Goal: Find specific page/section: Find specific page/section

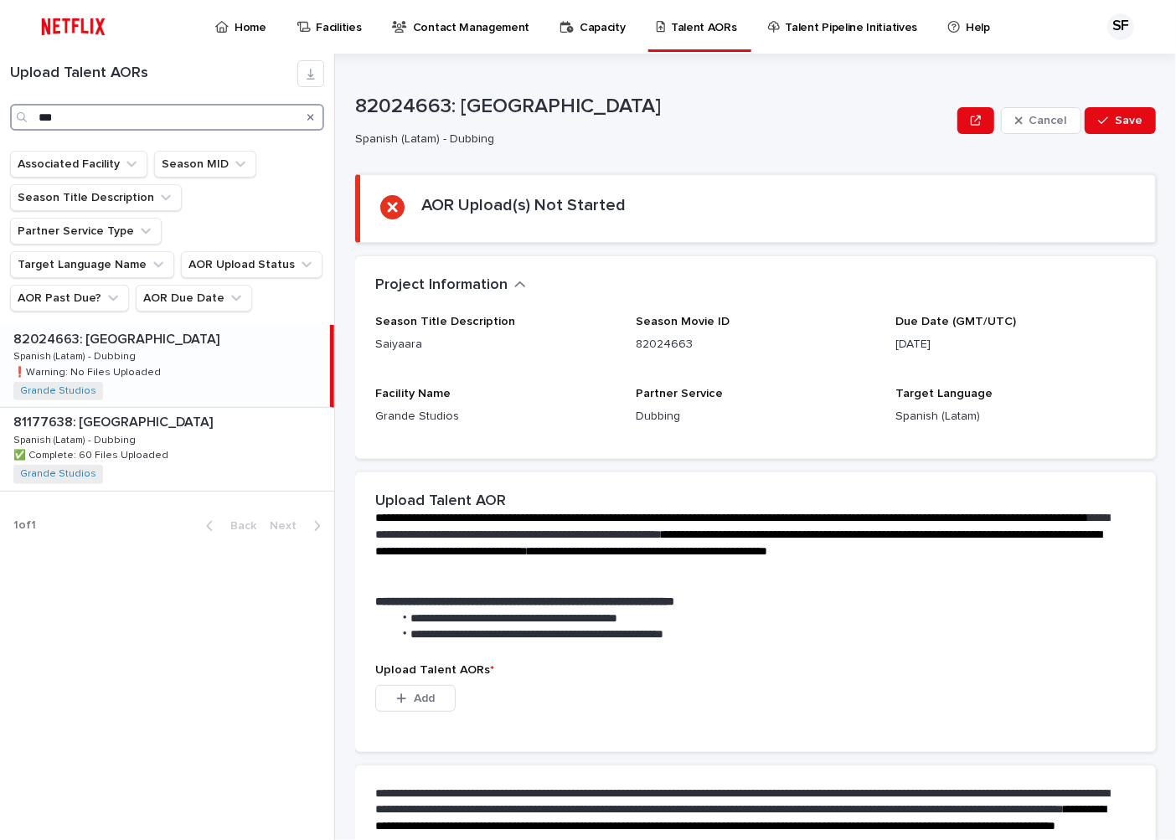
drag, startPoint x: 162, startPoint y: 116, endPoint x: 80, endPoint y: 117, distance: 82.1
click at [161, 115] on input "***" at bounding box center [167, 117] width 314 height 27
drag, startPoint x: 80, startPoint y: 117, endPoint x: 29, endPoint y: 117, distance: 50.3
click at [29, 117] on div "***" at bounding box center [167, 117] width 314 height 27
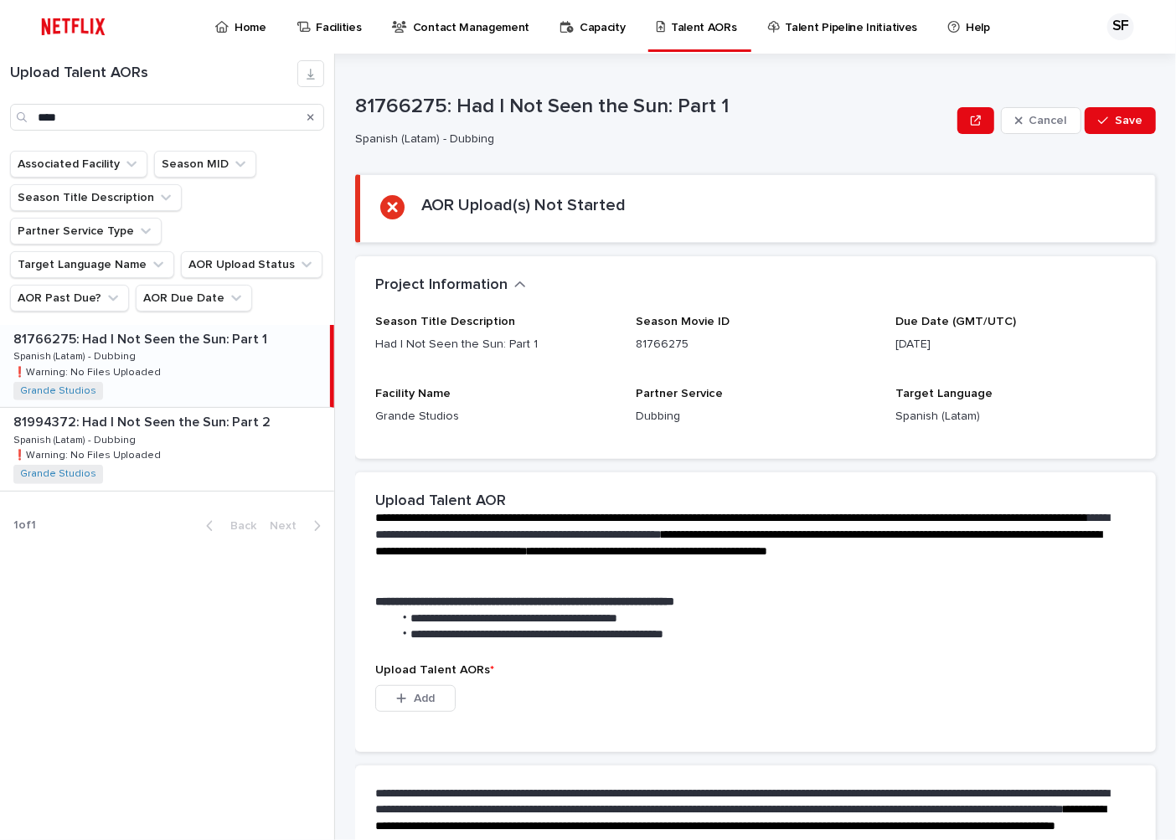
click at [169, 325] on div "81766275: Had I Not Seen the Sun: Part 1 81766275: Had I Not Seen the Sun: Part…" at bounding box center [165, 366] width 330 height 82
type input "***"
click at [111, 290] on icon "AOR Past Due?" at bounding box center [113, 298] width 17 height 17
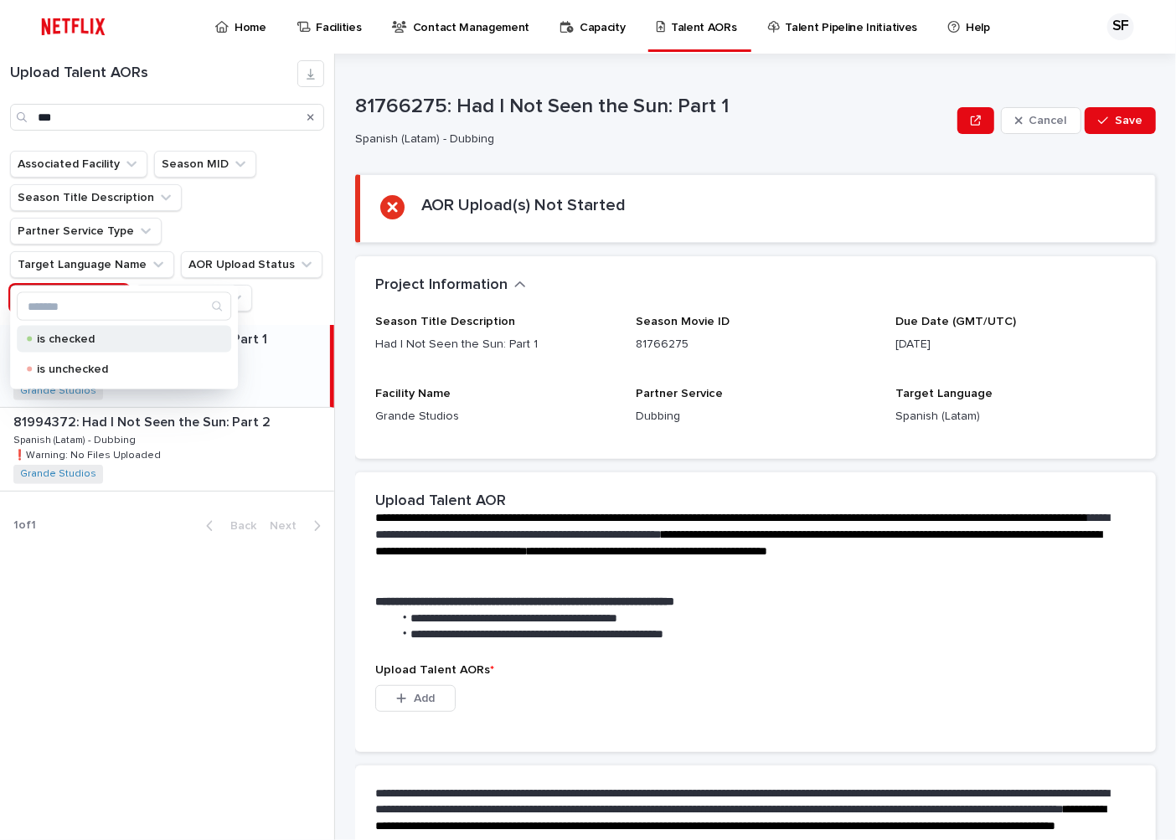
click at [85, 343] on p "is checked" at bounding box center [121, 339] width 168 height 12
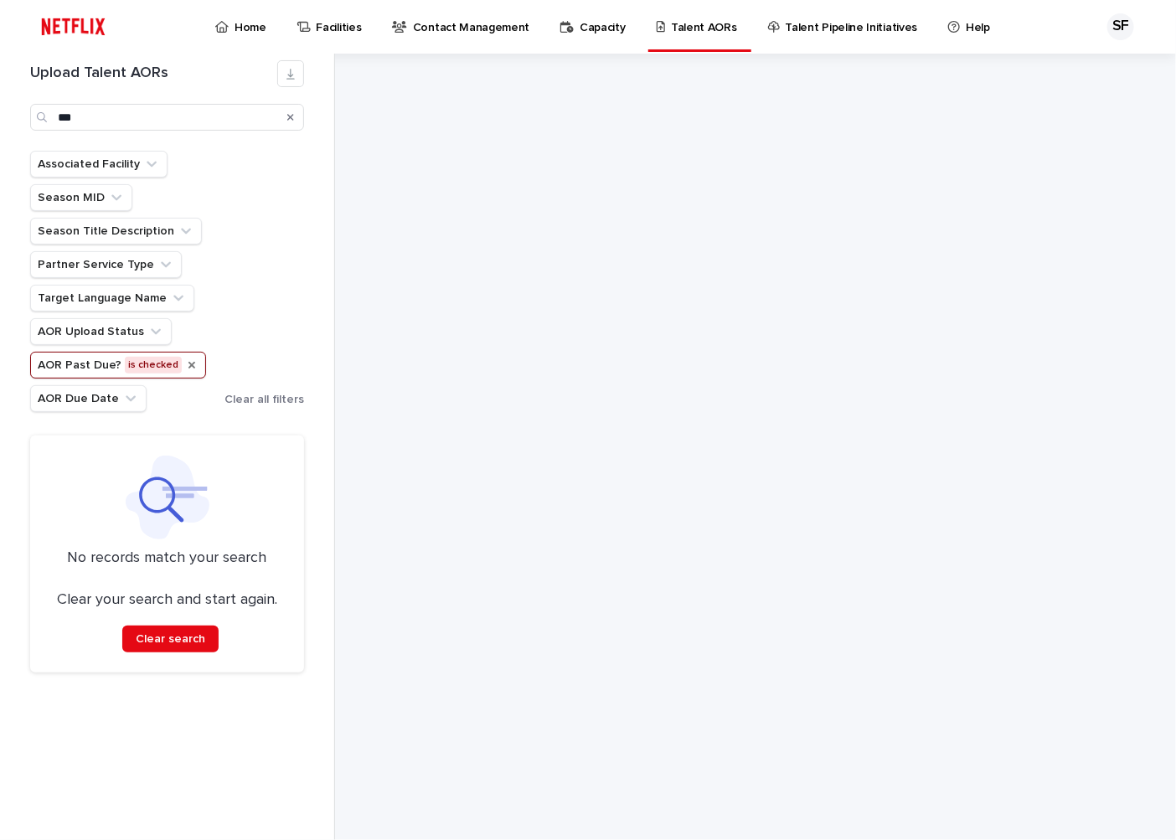
click at [188, 369] on icon "AOR Past Due?" at bounding box center [191, 365] width 13 height 13
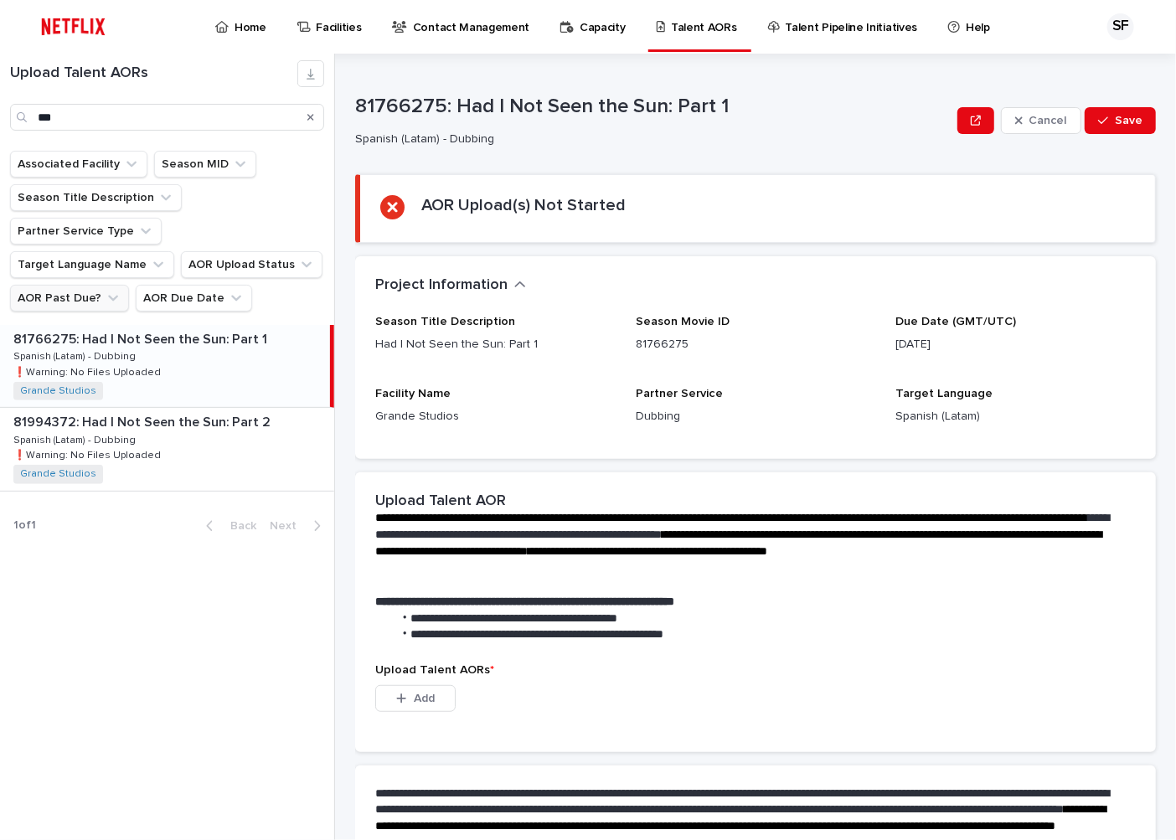
click at [121, 364] on div "81766275: Had I Not Seen the Sun: Part 1 81766275: Had I Not Seen the Sun: Part…" at bounding box center [165, 366] width 330 height 82
click at [105, 290] on icon "AOR Past Due?" at bounding box center [113, 298] width 17 height 17
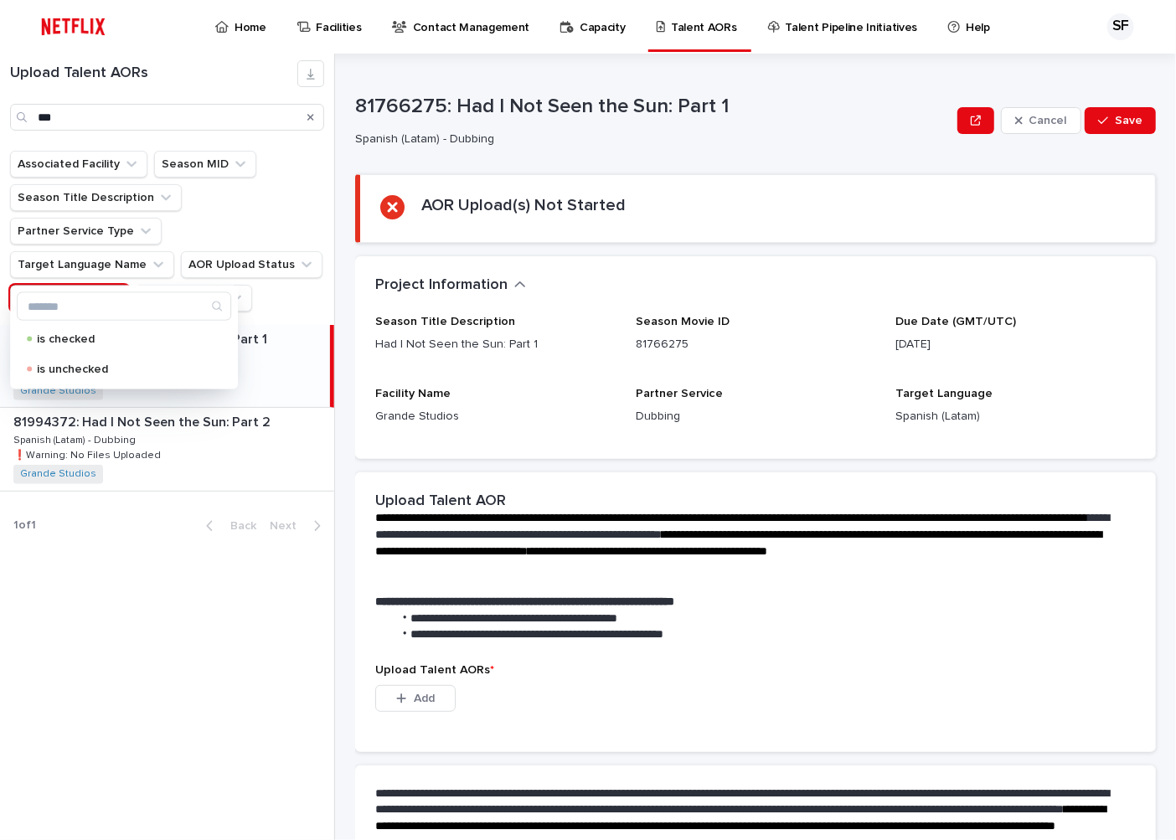
click at [321, 118] on div "Search" at bounding box center [310, 117] width 27 height 27
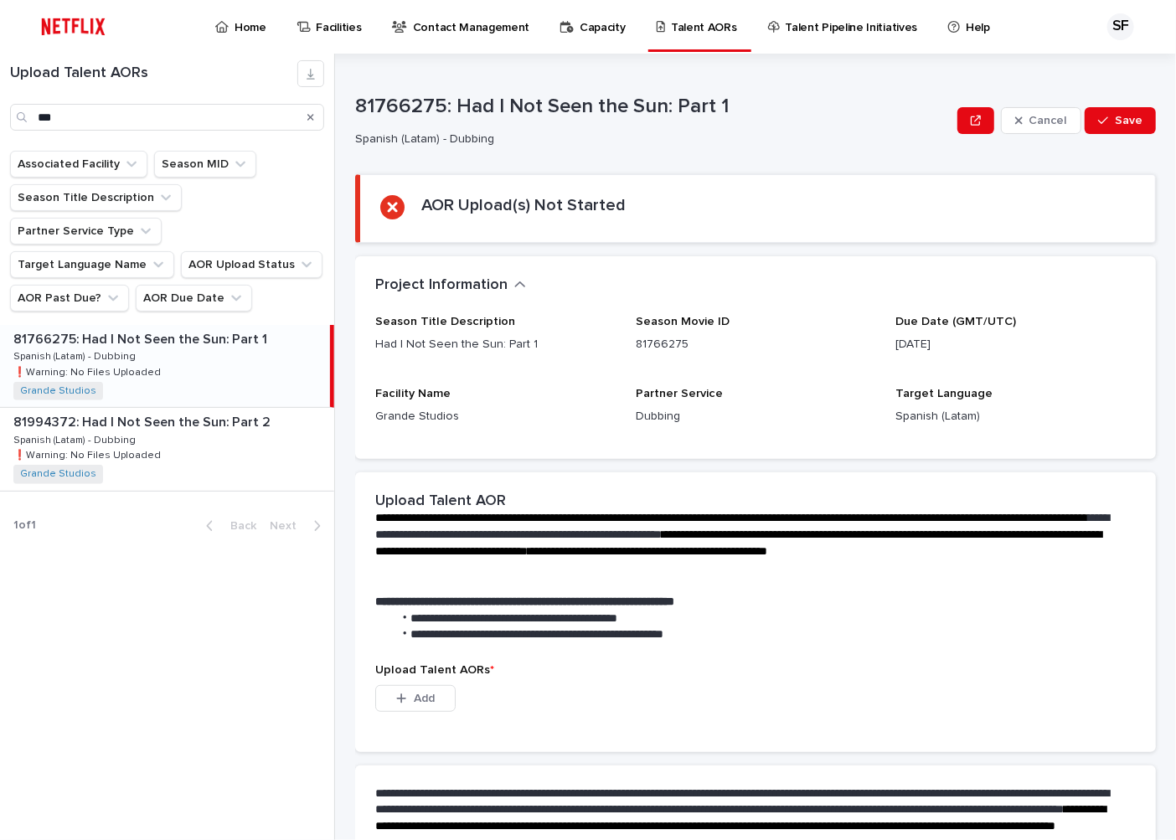
click at [312, 116] on icon "Search" at bounding box center [310, 117] width 7 height 7
click at [105, 290] on icon "AOR Past Due?" at bounding box center [113, 298] width 17 height 17
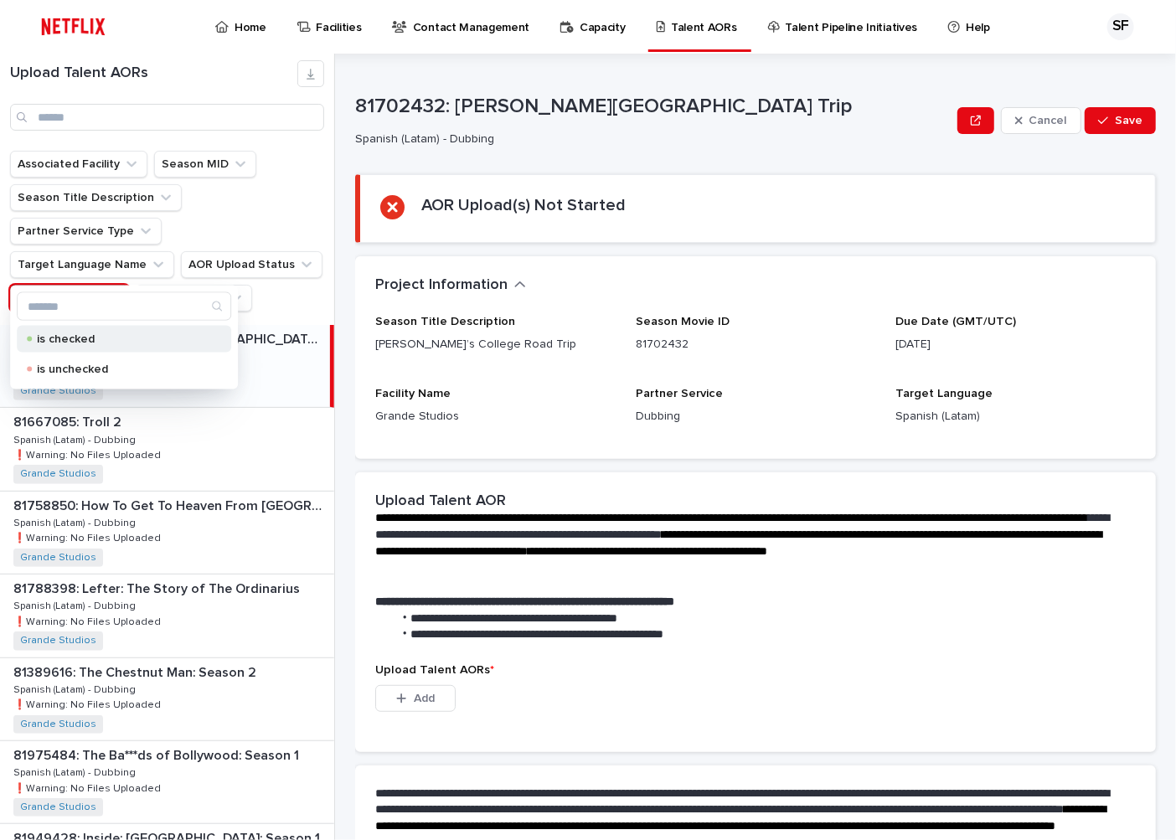
click at [76, 344] on p "is checked" at bounding box center [121, 339] width 168 height 12
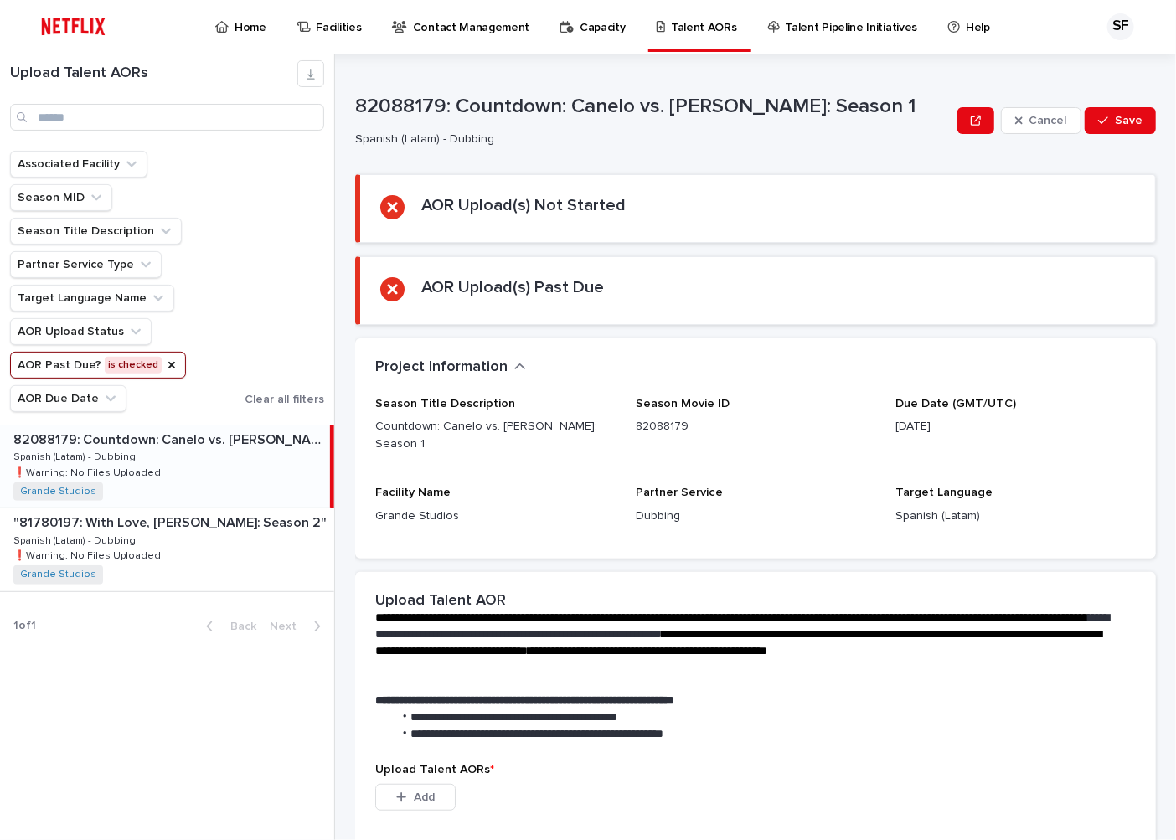
click at [183, 458] on div "82088179: Countdown: Canelo vs. [PERSON_NAME]: Season 1 82088179: Countdown: Ca…" at bounding box center [165, 467] width 330 height 82
click at [246, 31] on p "Home" at bounding box center [251, 17] width 32 height 35
